Goal: Browse casually: Explore the website without a specific task or goal

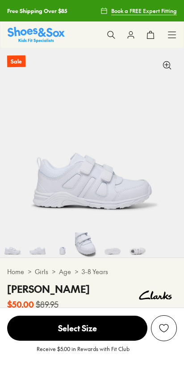
select select "*"
